Goal: Register for event/course

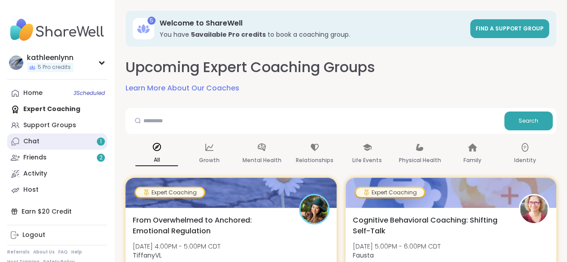
click at [57, 143] on link "Chat 1" at bounding box center [57, 141] width 100 height 16
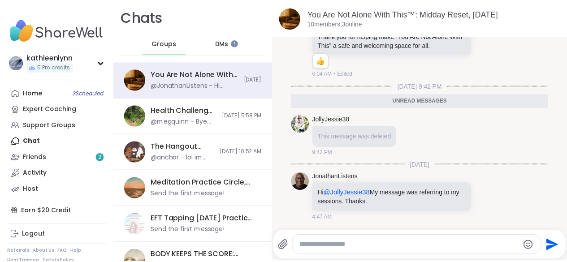
scroll to position [2, 0]
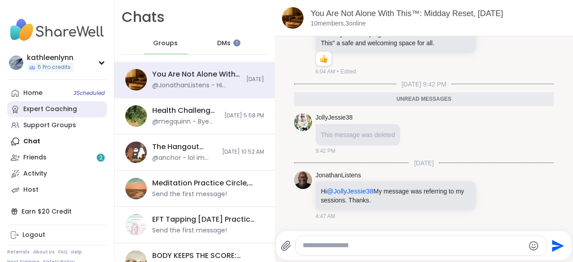
click at [73, 115] on link "Expert Coaching" at bounding box center [57, 109] width 100 height 16
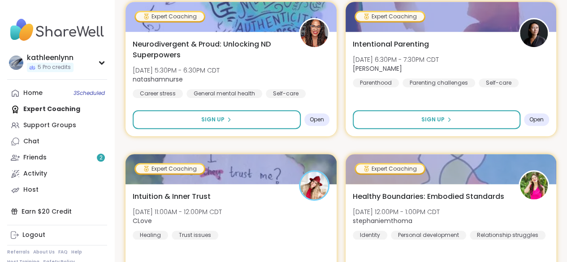
scroll to position [358, 0]
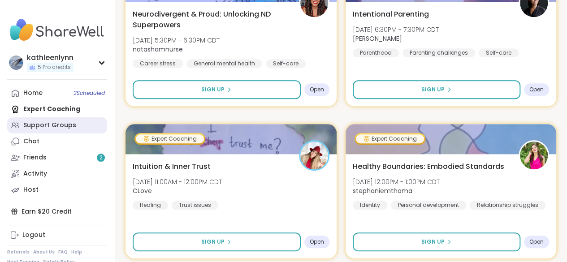
click at [64, 124] on div "Support Groups" at bounding box center [49, 125] width 53 height 9
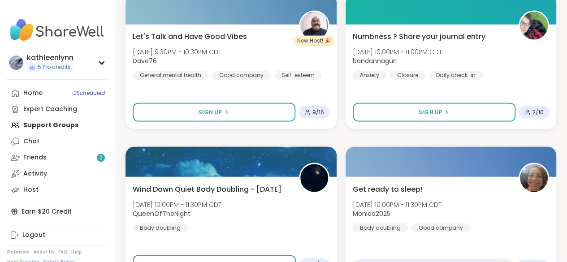
scroll to position [2455, 0]
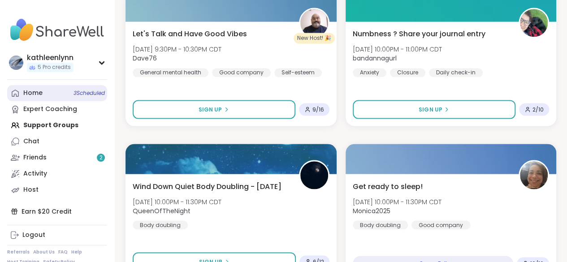
click at [70, 92] on link "Home 3 Scheduled" at bounding box center [57, 93] width 100 height 16
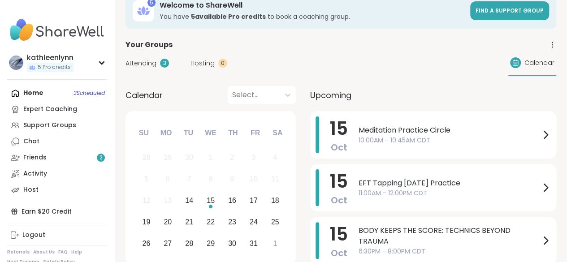
scroll to position [36, 0]
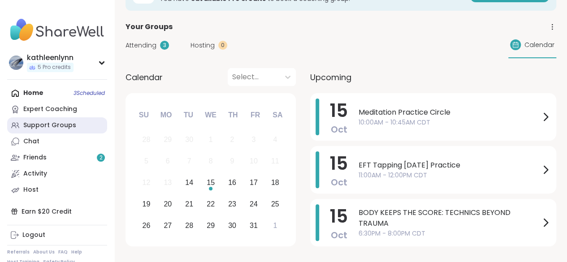
click at [51, 124] on div "Support Groups" at bounding box center [49, 125] width 53 height 9
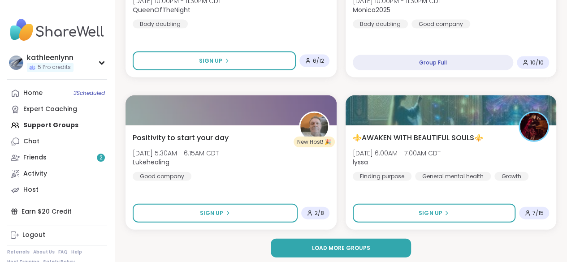
scroll to position [2659, 0]
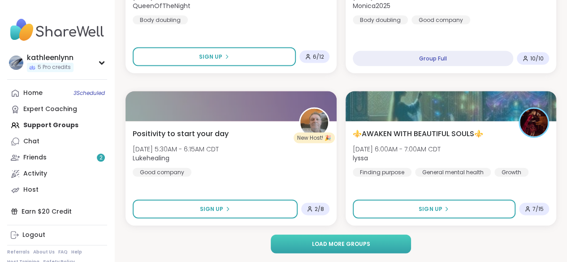
click at [323, 247] on span "Load more groups" at bounding box center [340, 244] width 58 height 8
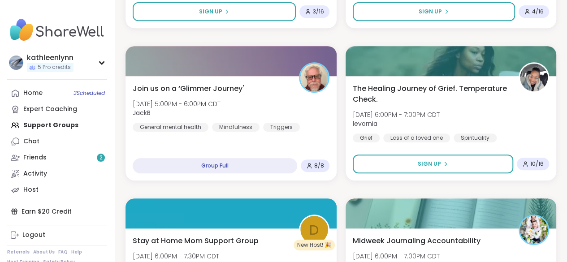
scroll to position [5400, 0]
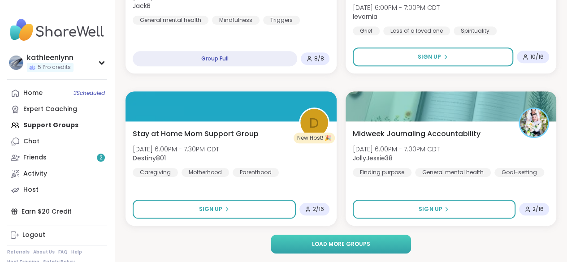
click at [323, 245] on span "Load more groups" at bounding box center [340, 244] width 58 height 8
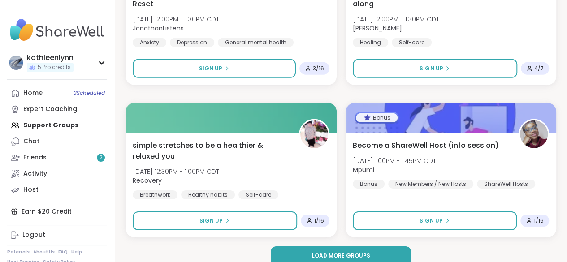
scroll to position [8142, 0]
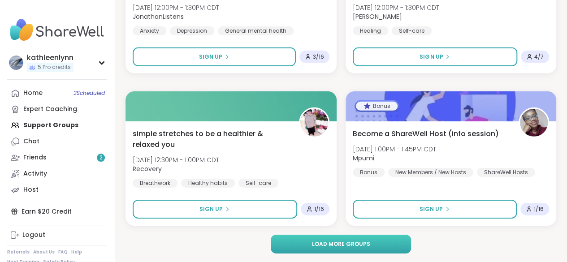
click at [322, 242] on span "Load more groups" at bounding box center [340, 244] width 58 height 8
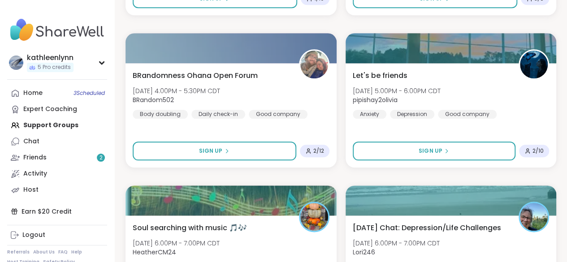
scroll to position [9055, 0]
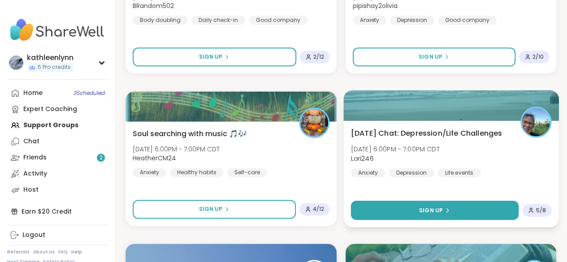
click at [430, 211] on span "Sign Up" at bounding box center [430, 210] width 24 height 8
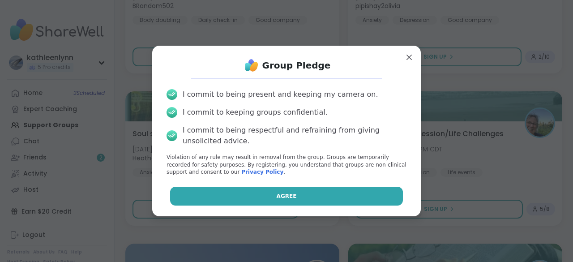
click at [386, 199] on button "Agree" at bounding box center [286, 196] width 233 height 19
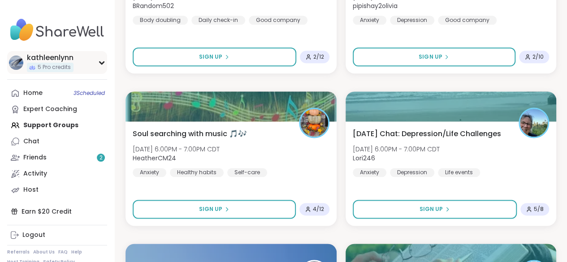
click at [102, 62] on icon at bounding box center [101, 62] width 7 height 4
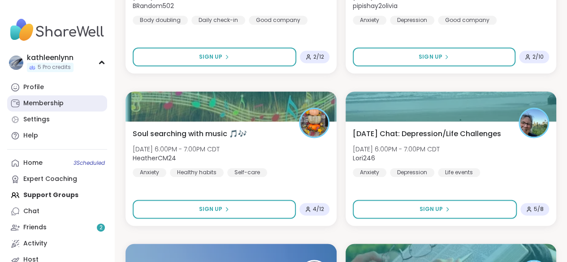
click at [67, 101] on link "Membership" at bounding box center [57, 103] width 100 height 16
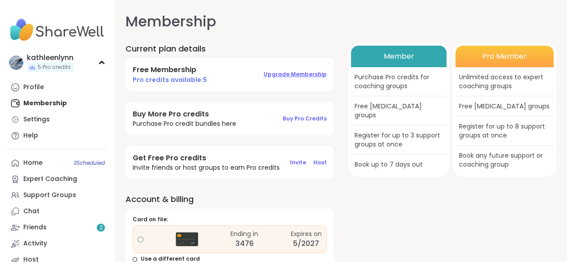
click at [299, 74] on span "Upgrade Membership" at bounding box center [294, 74] width 63 height 8
